Goal: Use online tool/utility: Utilize a website feature to perform a specific function

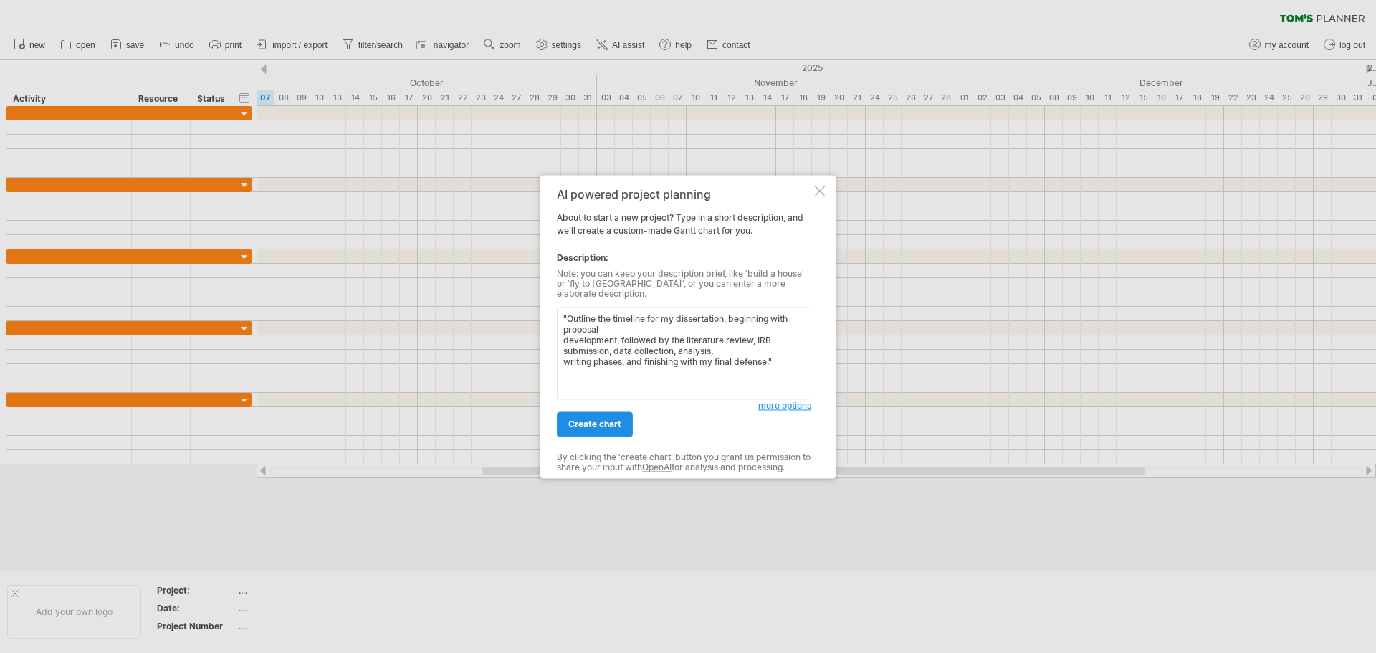
type textarea ""Outline the timeline for my dissertation, beginning with proposal development,…"
click at [587, 418] on span "create chart" at bounding box center [594, 423] width 53 height 11
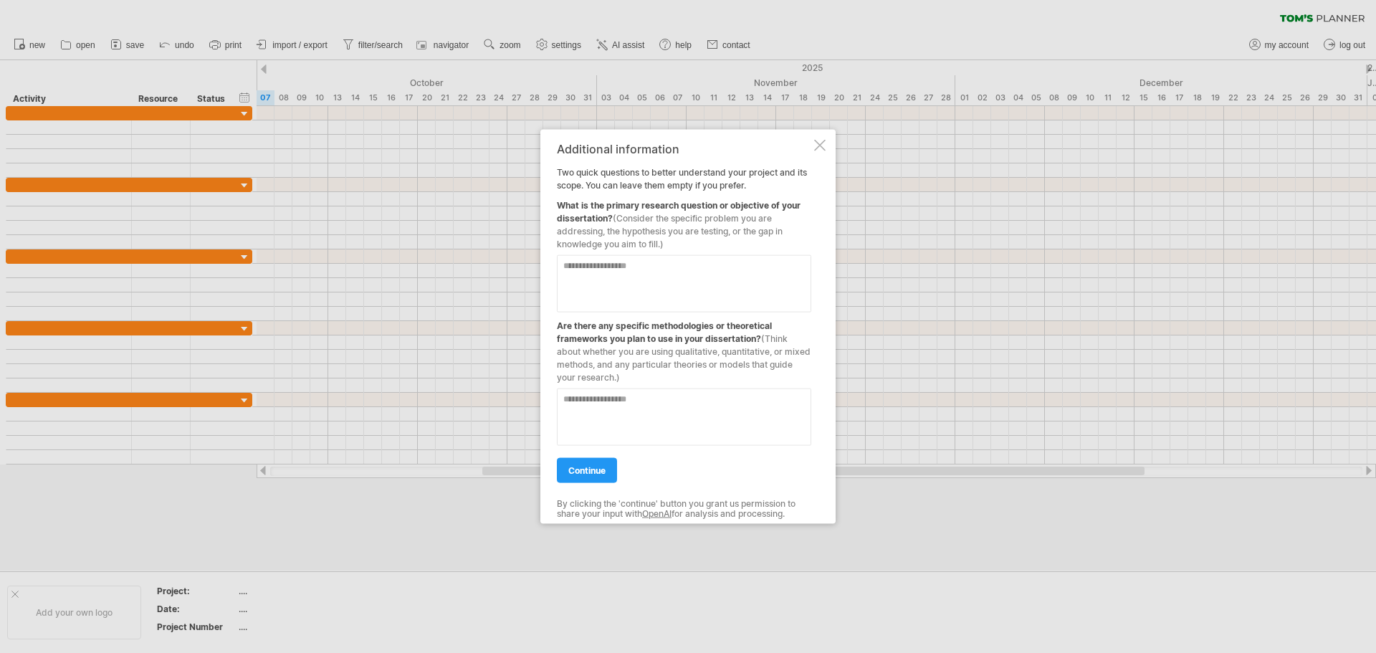
click at [618, 276] on textarea at bounding box center [684, 282] width 254 height 57
type textarea "**********"
click at [661, 401] on textarea at bounding box center [684, 416] width 254 height 57
type textarea "**********"
click at [598, 472] on span "continue" at bounding box center [586, 469] width 37 height 11
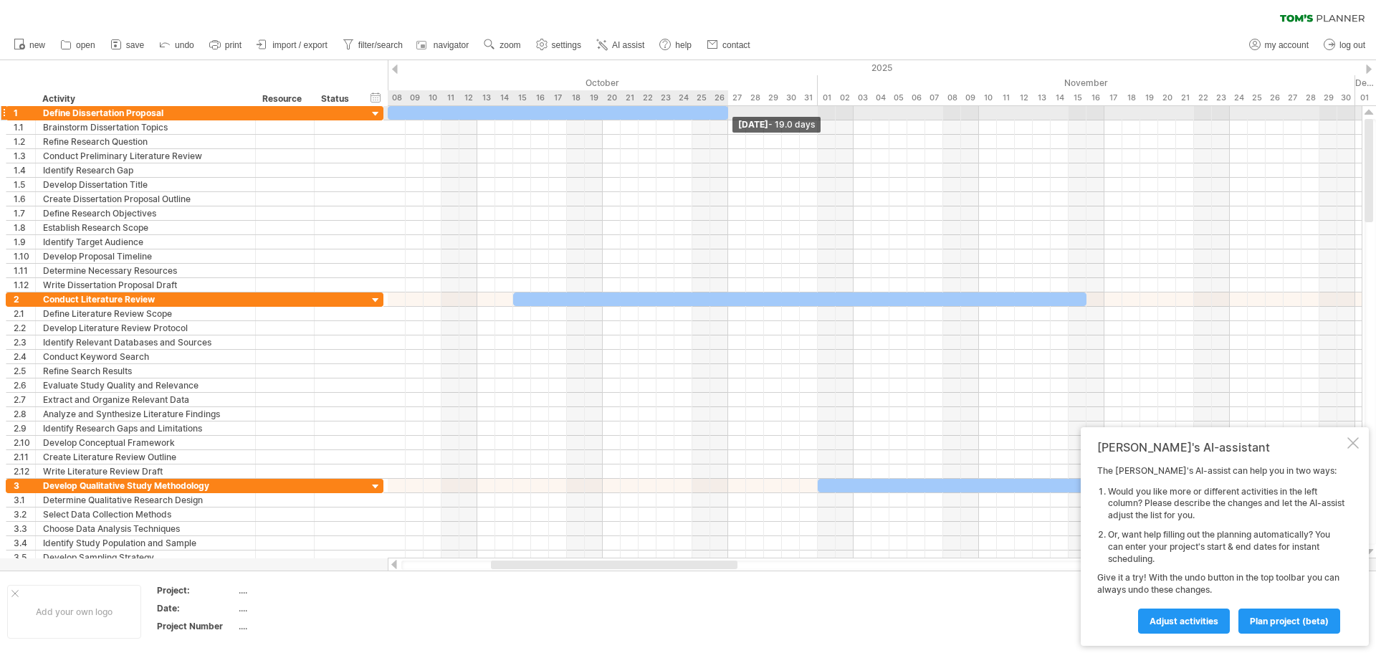
drag, startPoint x: 656, startPoint y: 116, endPoint x: 729, endPoint y: 113, distance: 73.1
click at [729, 113] on span at bounding box center [728, 113] width 6 height 14
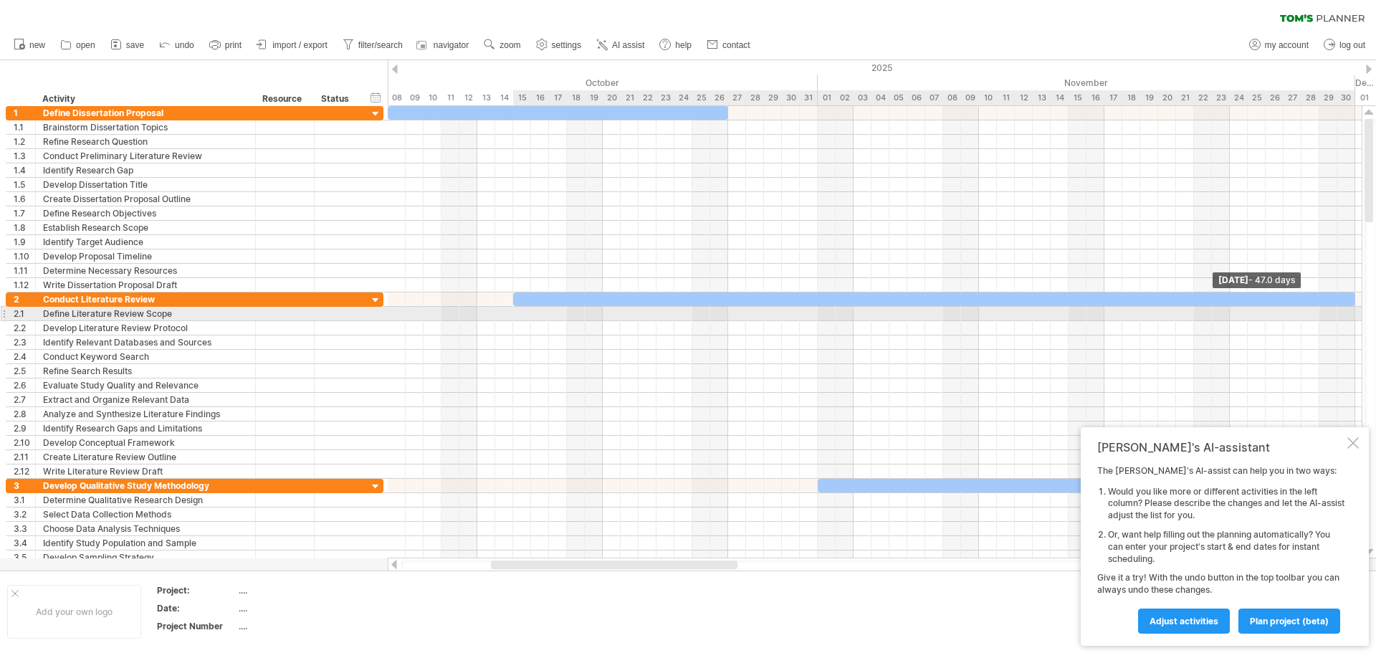
drag, startPoint x: 1084, startPoint y: 300, endPoint x: 1350, endPoint y: 317, distance: 266.4
click at [1350, 317] on div "[DATE] - 47.0 days" at bounding box center [875, 332] width 974 height 452
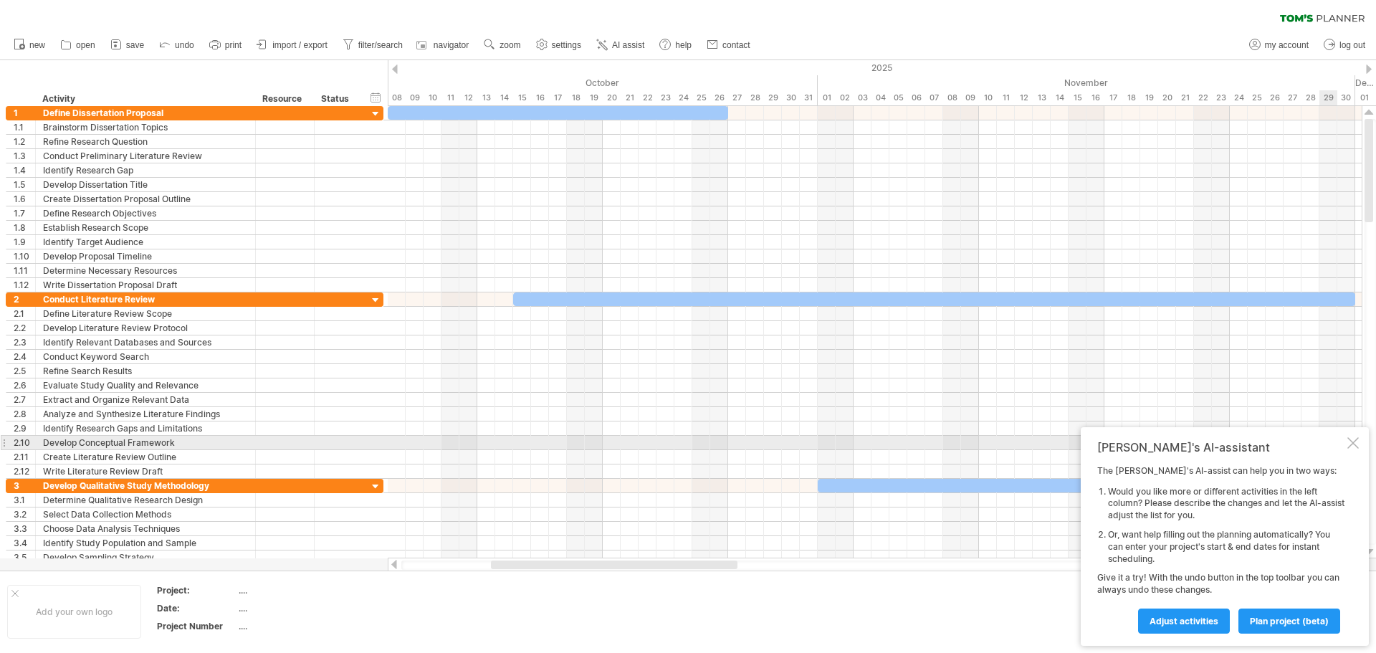
click at [1357, 444] on div at bounding box center [1352, 442] width 11 height 11
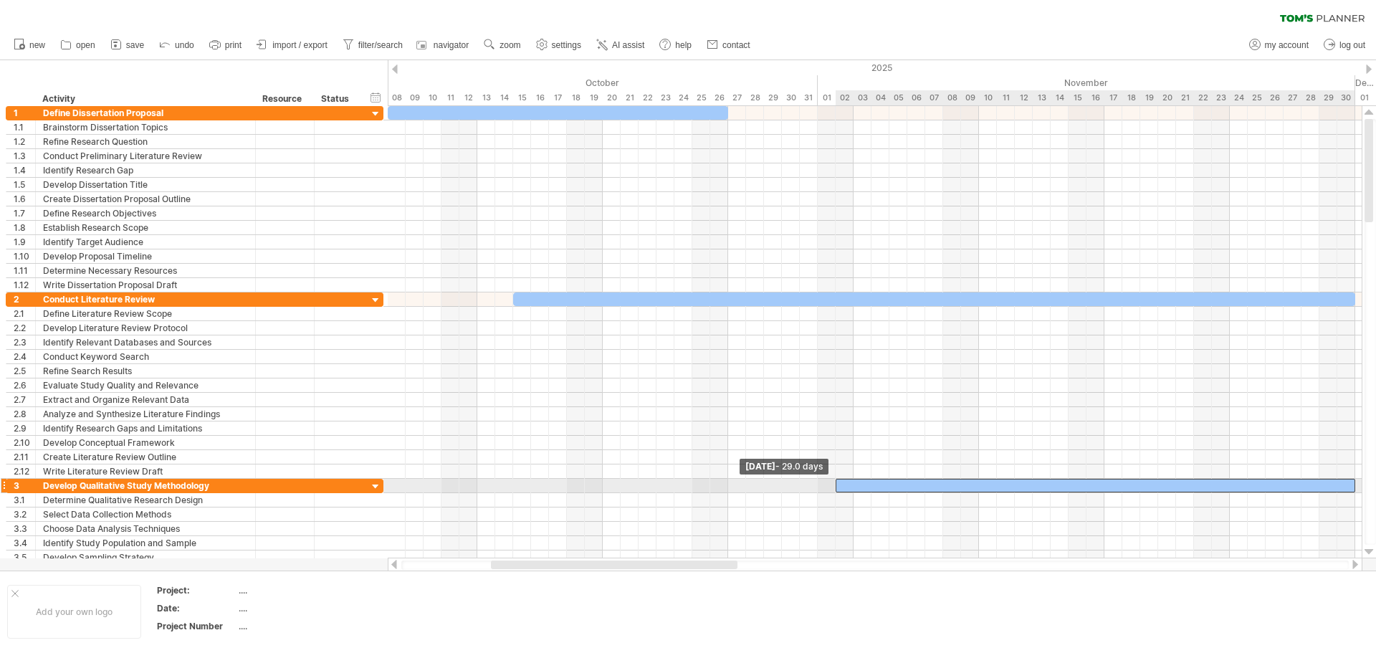
drag, startPoint x: 818, startPoint y: 488, endPoint x: 836, endPoint y: 488, distance: 17.9
click at [836, 488] on span at bounding box center [836, 486] width 6 height 14
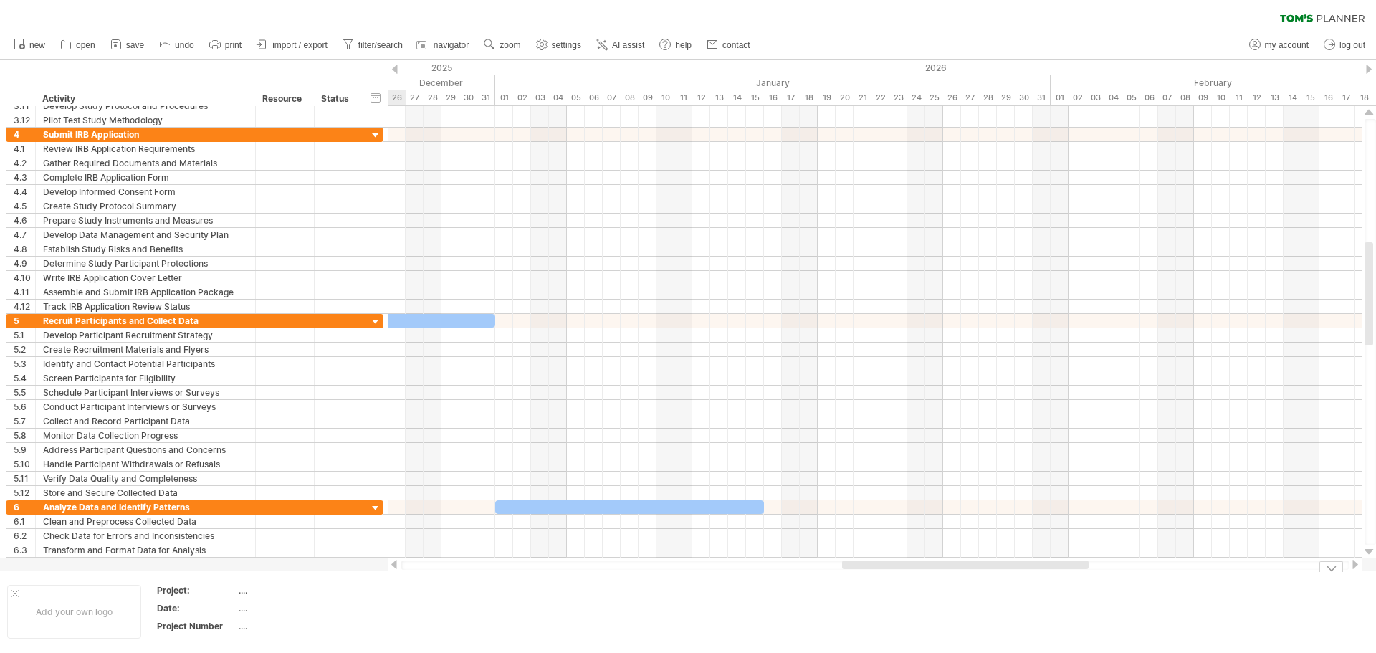
drag, startPoint x: 566, startPoint y: 562, endPoint x: 917, endPoint y: 624, distance: 356.6
click at [917, 624] on div "Trying to reach [DOMAIN_NAME] Connected again... 0% clear filter new 1" at bounding box center [688, 326] width 1376 height 653
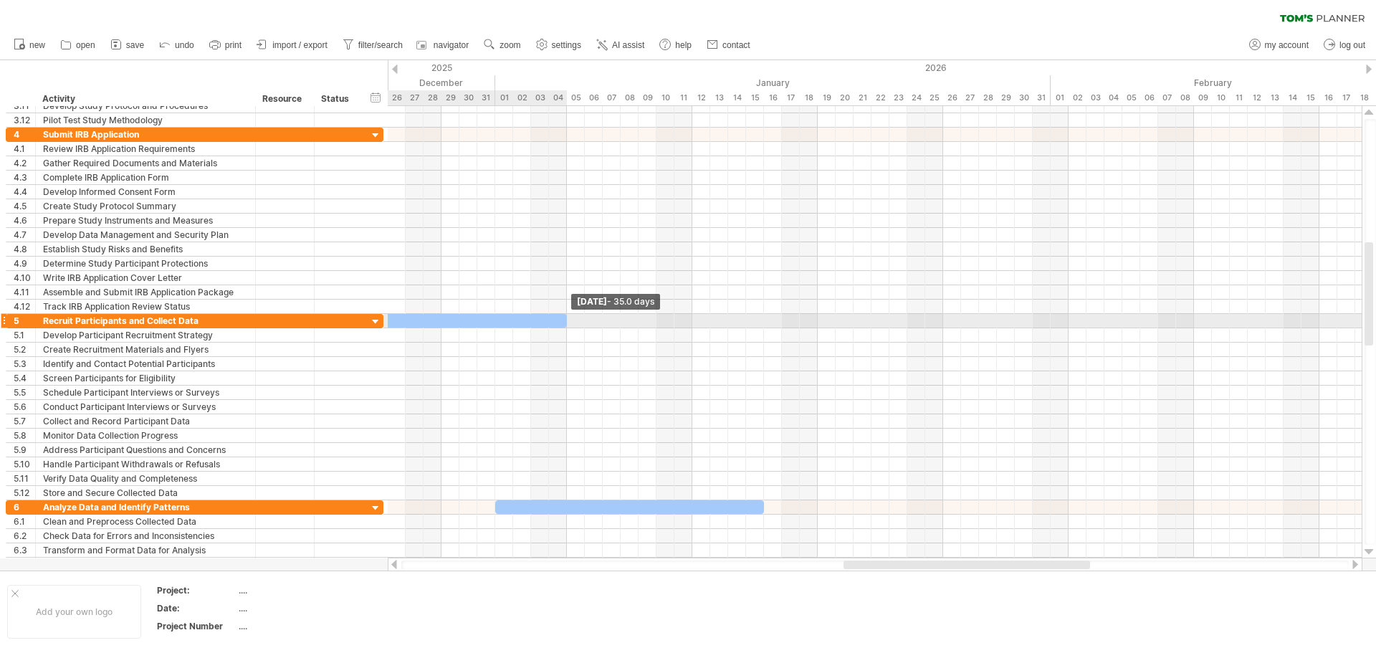
drag, startPoint x: 494, startPoint y: 322, endPoint x: 565, endPoint y: 332, distance: 71.6
click at [564, 326] on span at bounding box center [567, 321] width 6 height 14
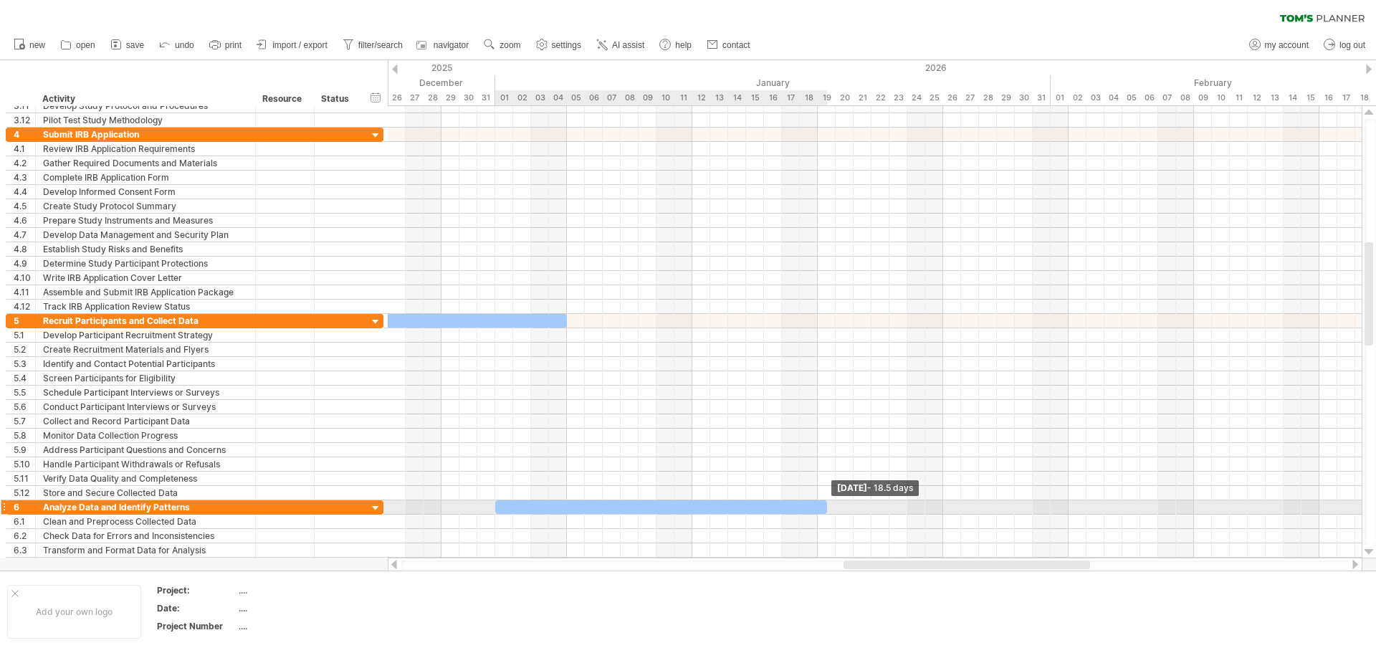
drag, startPoint x: 766, startPoint y: 506, endPoint x: 831, endPoint y: 506, distance: 64.5
click at [831, 506] on div "[DATE] - 18.5 days [DATE] - 29.0 days" at bounding box center [875, 332] width 974 height 452
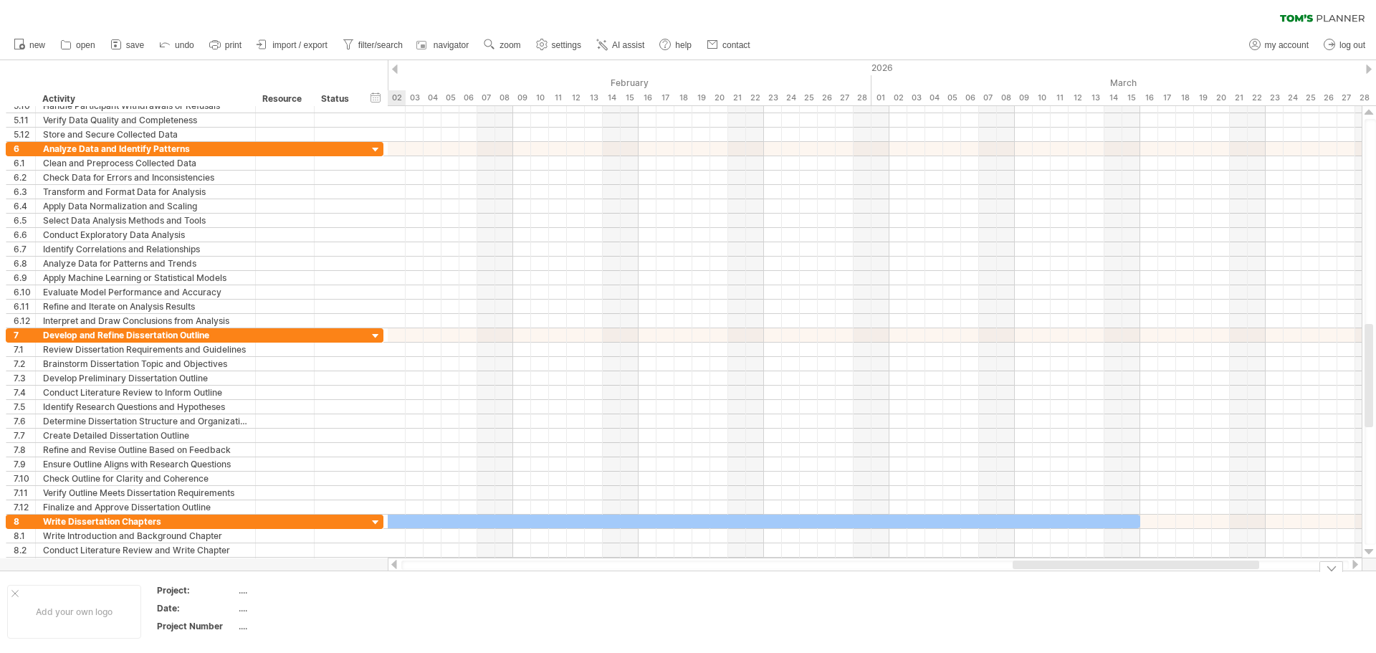
drag, startPoint x: 901, startPoint y: 566, endPoint x: 1071, endPoint y: 596, distance: 171.8
click at [1071, 596] on div "Trying to reach [DOMAIN_NAME] Connected again... 0% clear filter new 1" at bounding box center [688, 326] width 1376 height 653
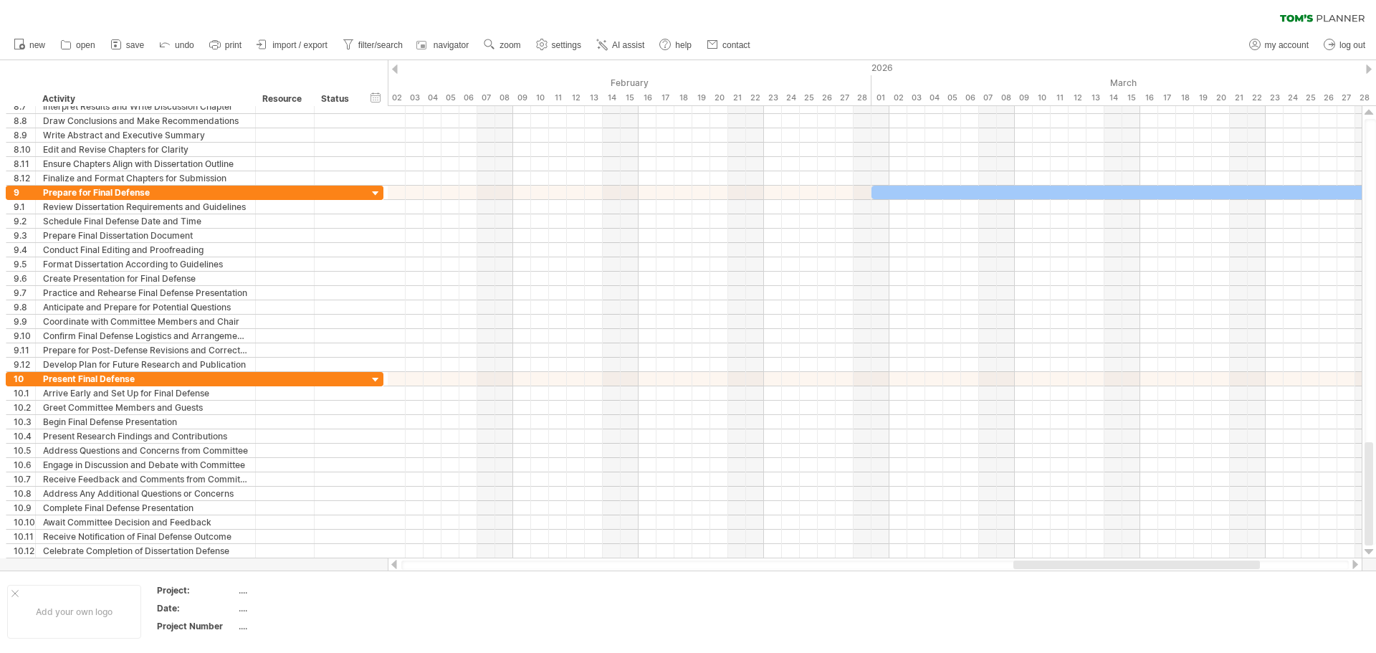
drag, startPoint x: 689, startPoint y: 567, endPoint x: 803, endPoint y: 570, distance: 114.0
click at [803, 570] on div "Trying to reach [DOMAIN_NAME] Connected again... 0% clear filter new 1" at bounding box center [688, 326] width 1376 height 653
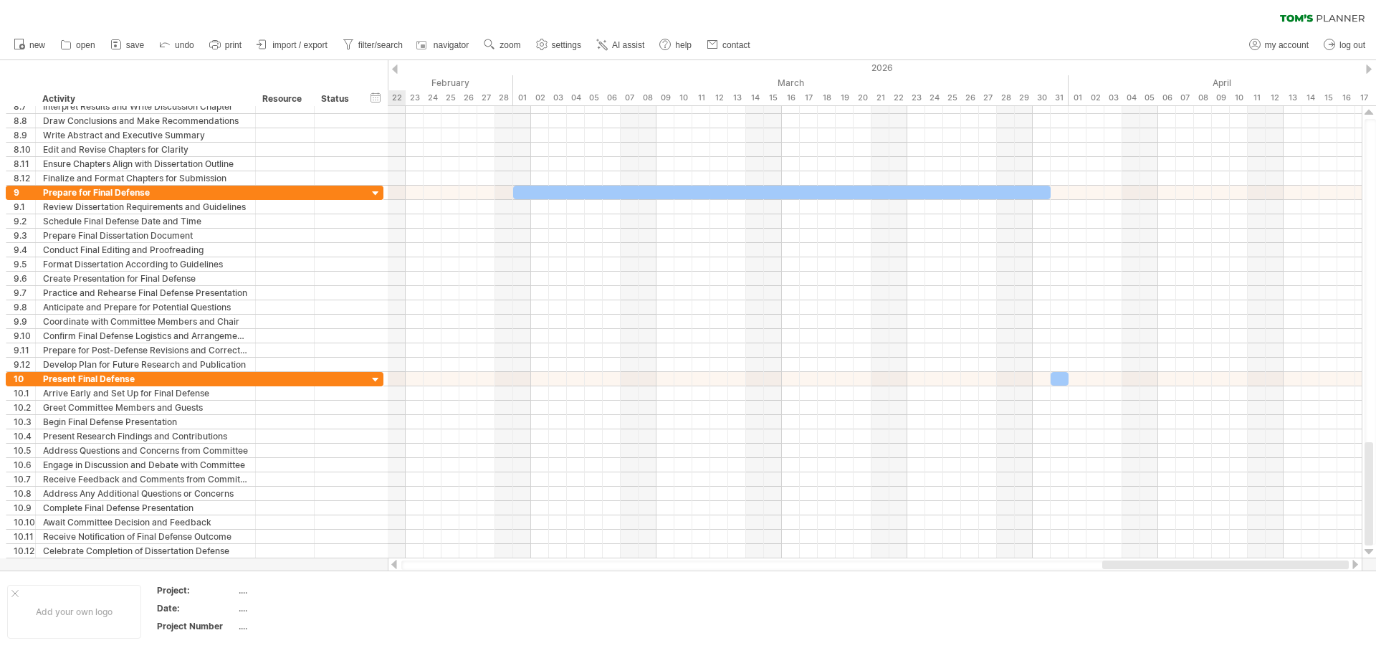
drag, startPoint x: 1088, startPoint y: 566, endPoint x: 1241, endPoint y: 562, distance: 153.4
click at [1241, 562] on div at bounding box center [1225, 564] width 247 height 9
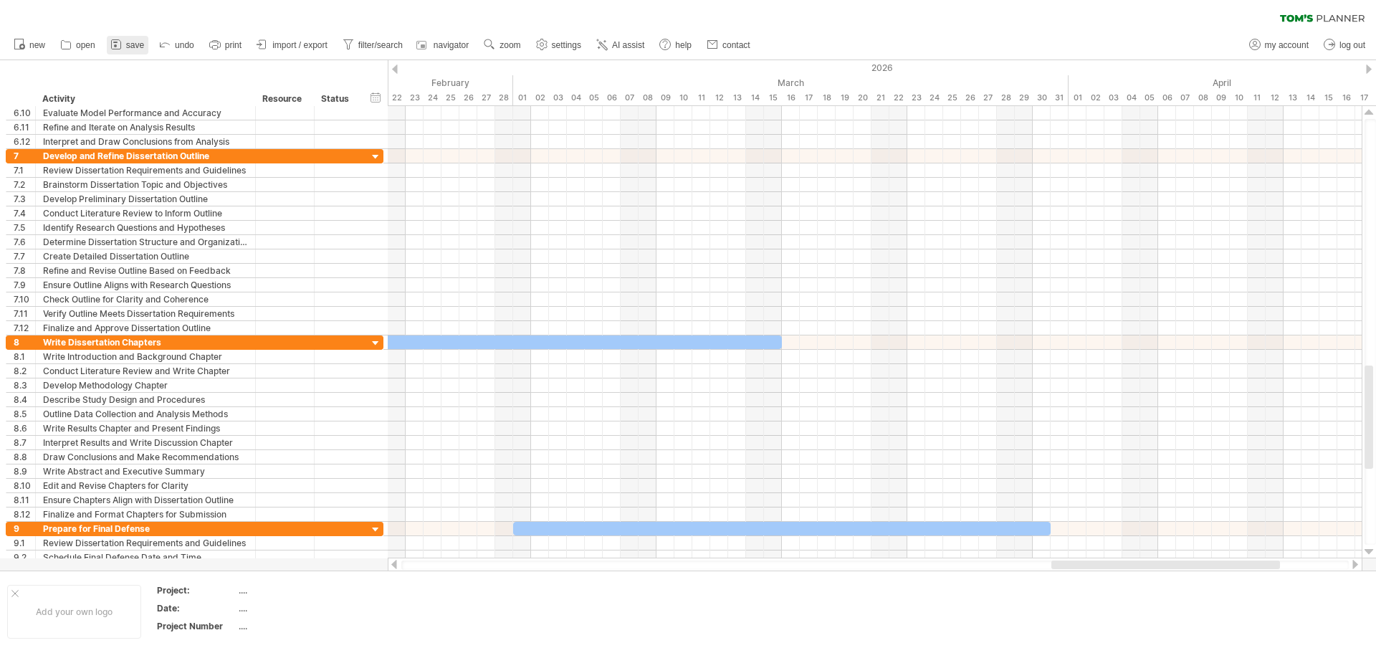
click at [138, 47] on span "save" at bounding box center [135, 45] width 18 height 10
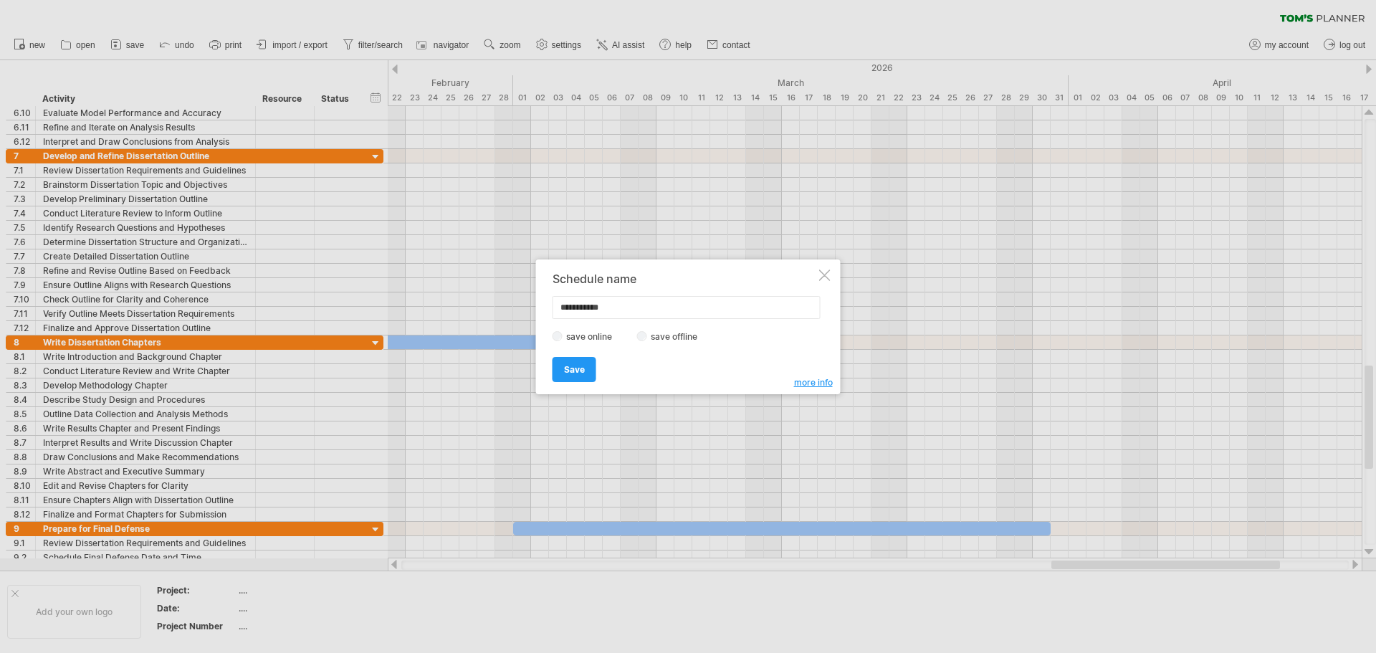
click at [657, 304] on input "**********" at bounding box center [686, 307] width 268 height 23
type input "**********"
click at [580, 370] on span "Save" at bounding box center [574, 369] width 21 height 11
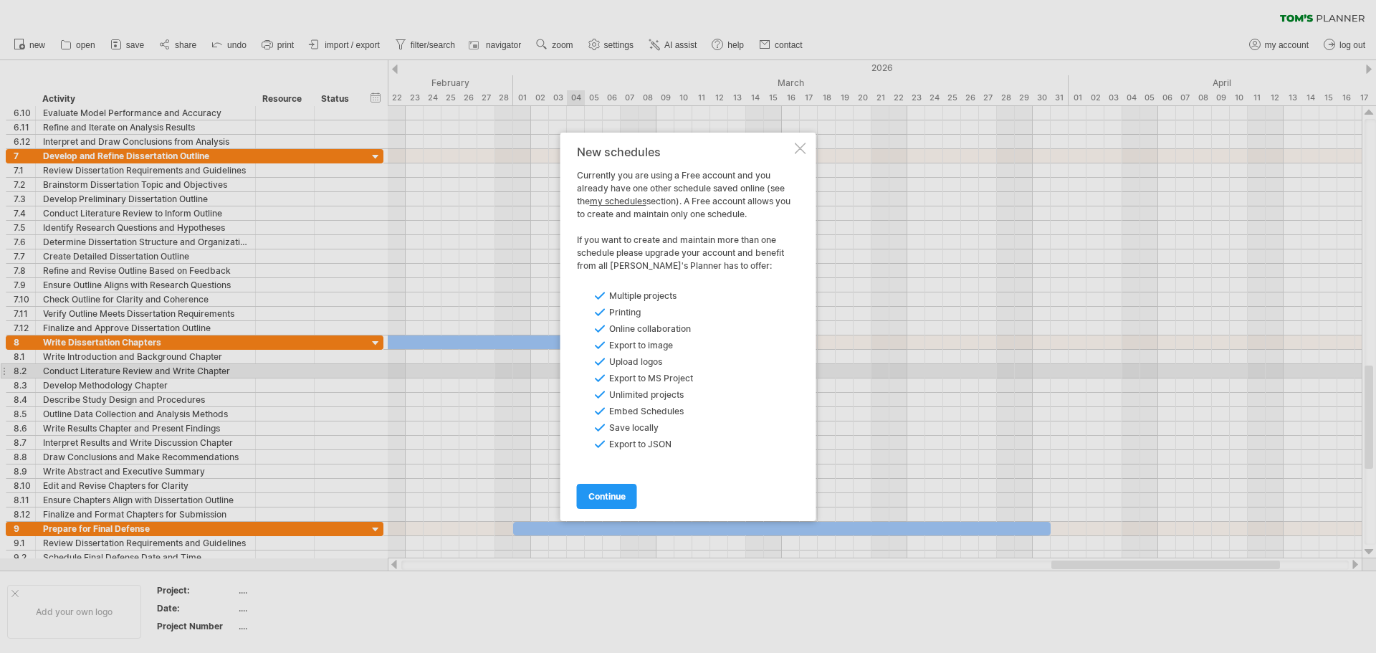
click at [619, 495] on span "continue" at bounding box center [606, 496] width 37 height 11
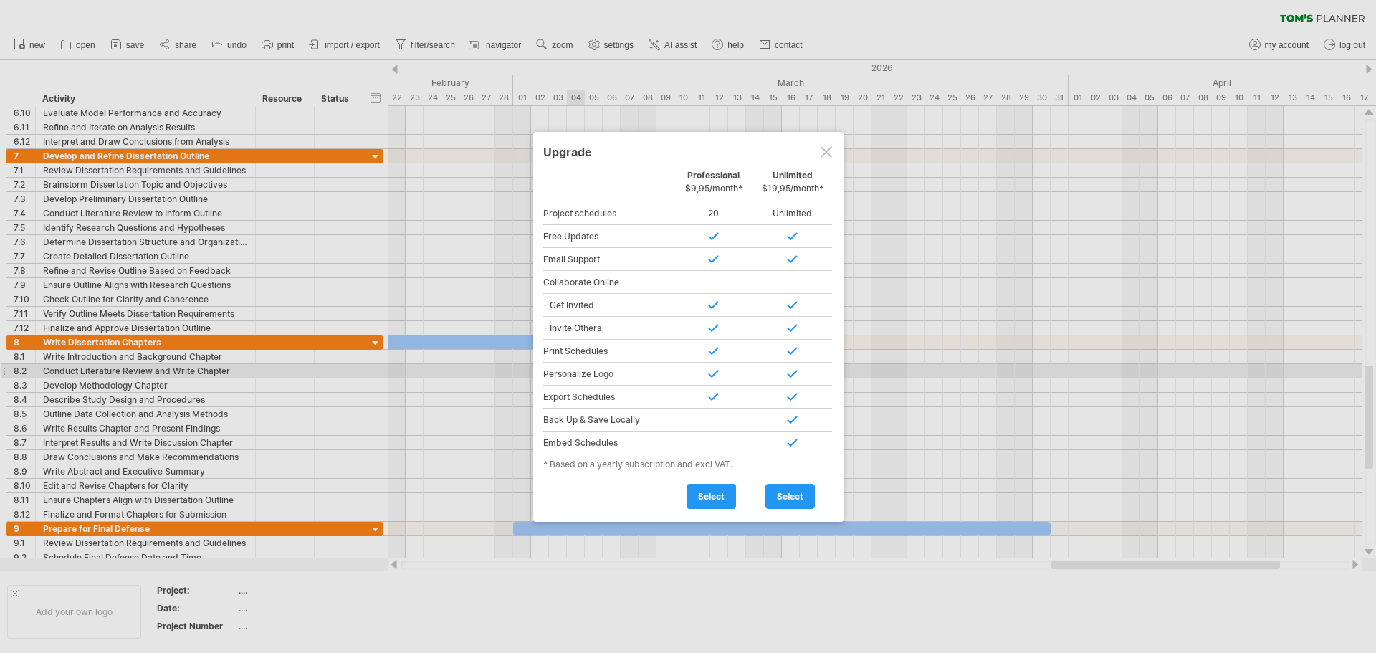
click at [827, 151] on div at bounding box center [825, 151] width 11 height 11
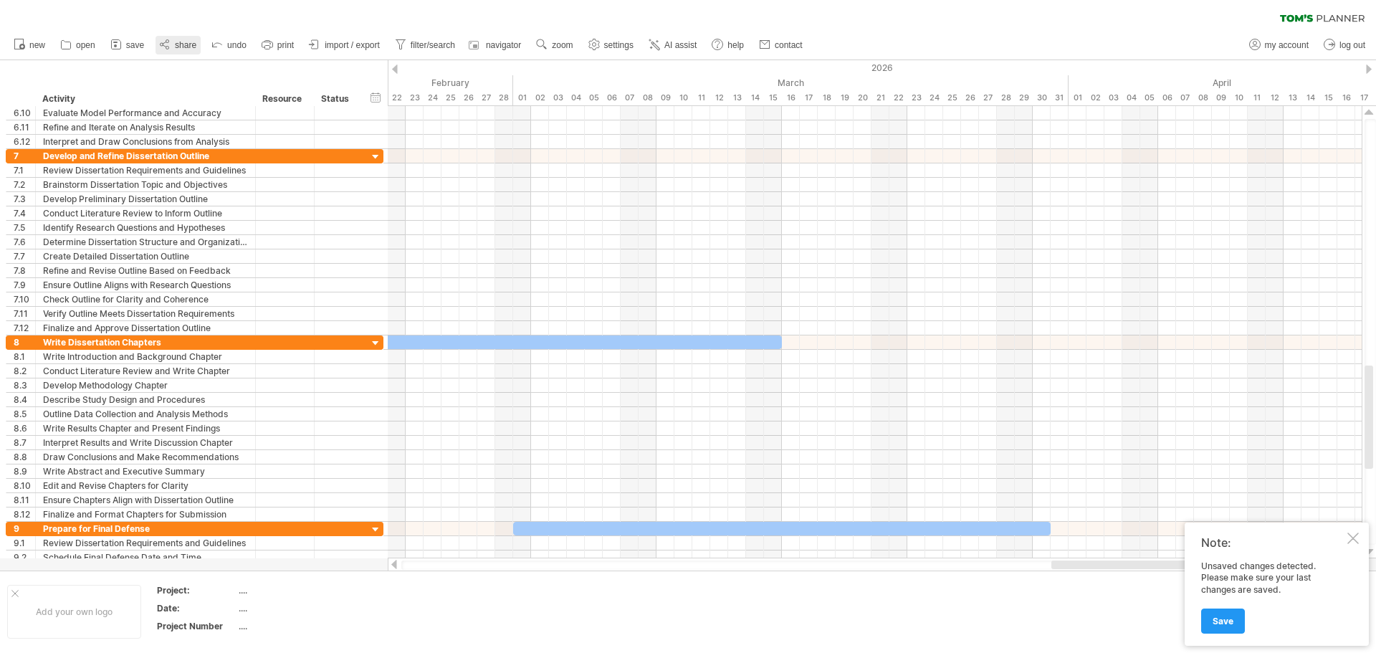
click at [190, 47] on span "share" at bounding box center [185, 45] width 21 height 10
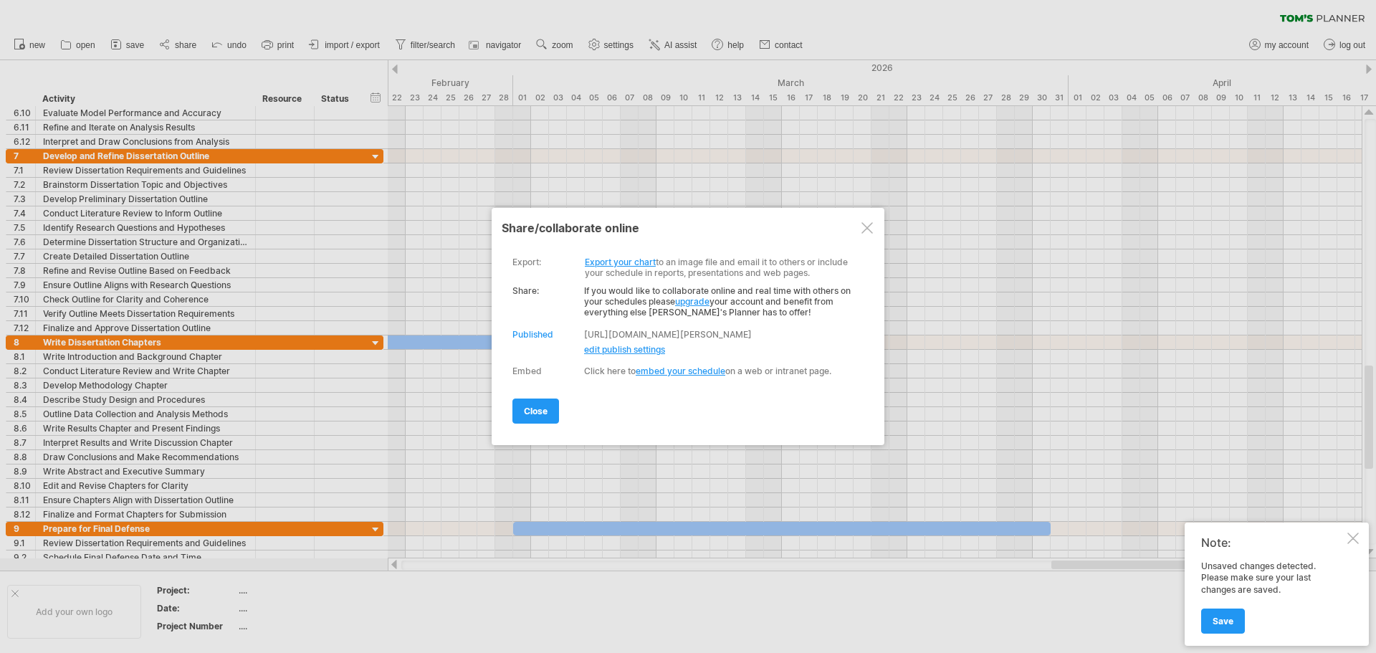
click at [1354, 542] on div at bounding box center [1352, 537] width 11 height 11
click at [867, 234] on div "share/collaborate online" at bounding box center [688, 228] width 373 height 14
click at [867, 231] on div at bounding box center [866, 227] width 11 height 11
